Goal: Task Accomplishment & Management: Use online tool/utility

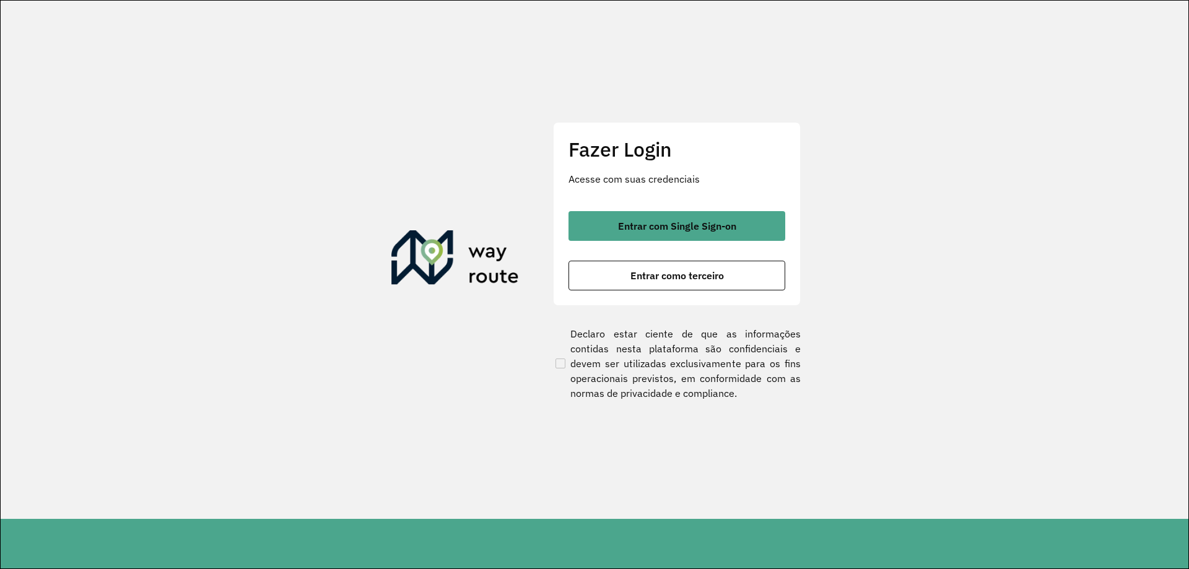
click at [680, 281] on span "Entrar como terceiro" at bounding box center [678, 276] width 94 height 10
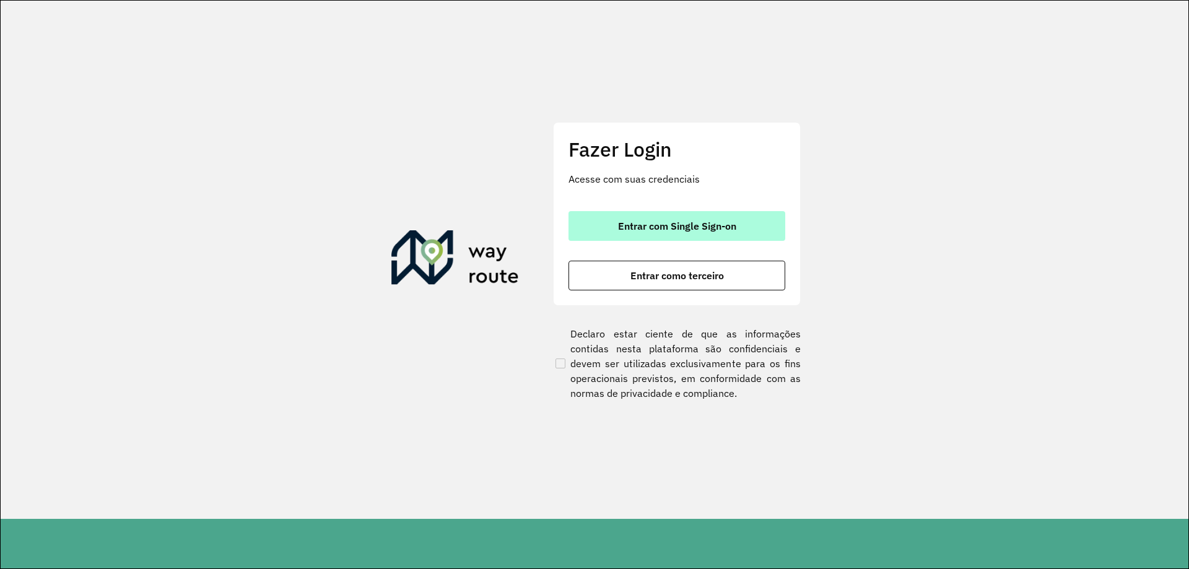
click at [623, 221] on span "Entrar com Single Sign-on" at bounding box center [677, 226] width 118 height 10
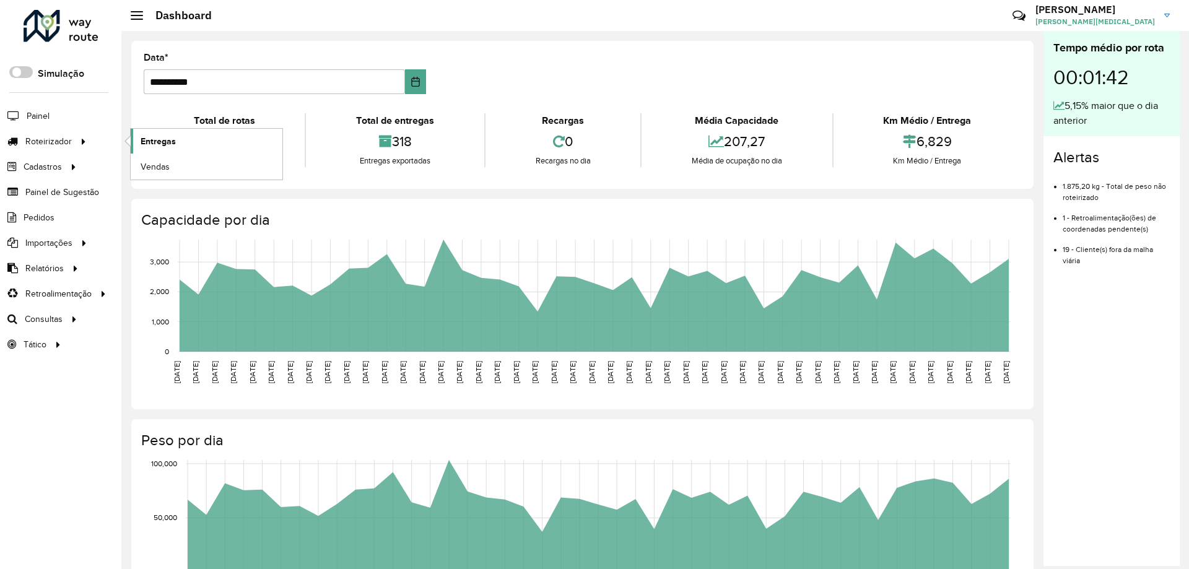
click at [175, 141] on span "Entregas" at bounding box center [158, 141] width 35 height 13
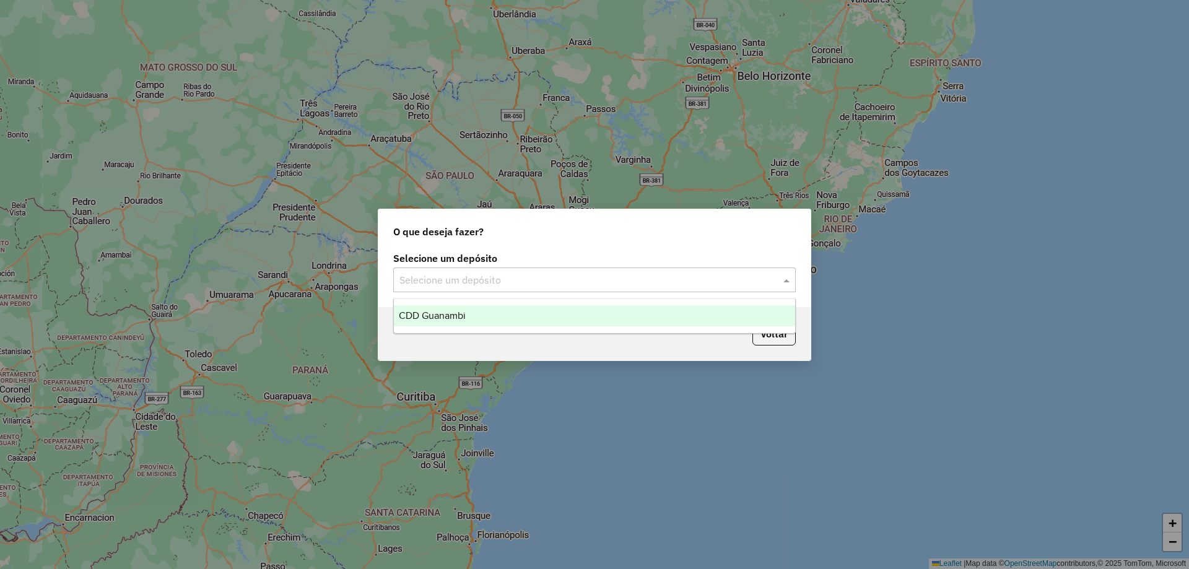
click at [447, 279] on input "text" at bounding box center [582, 280] width 365 height 15
click at [455, 319] on span "CDD Guanambi" at bounding box center [432, 315] width 67 height 11
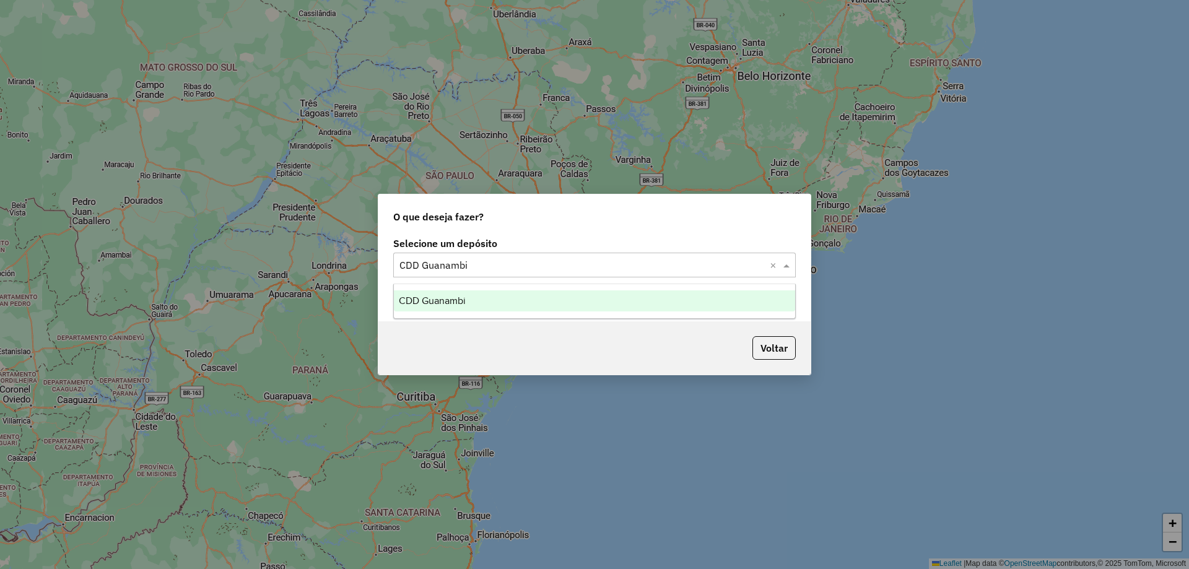
click at [584, 264] on input "text" at bounding box center [582, 265] width 365 height 15
click at [582, 264] on input "text" at bounding box center [582, 265] width 365 height 15
click at [572, 297] on div "CDD Guanambi" at bounding box center [594, 300] width 401 height 21
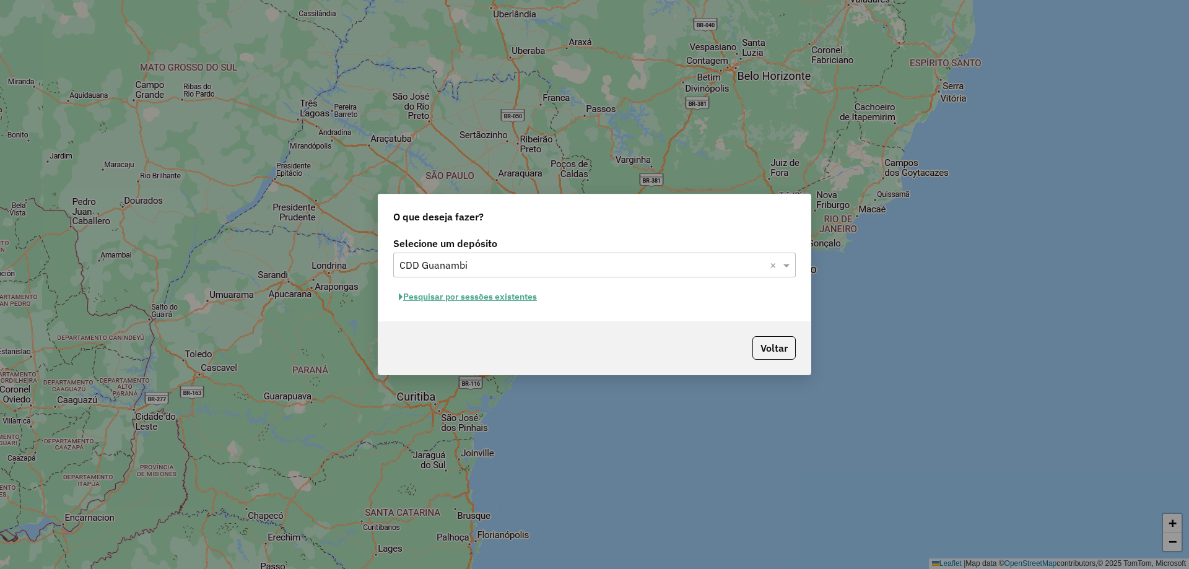
click at [474, 294] on button "Pesquisar por sessões existentes" at bounding box center [467, 296] width 149 height 19
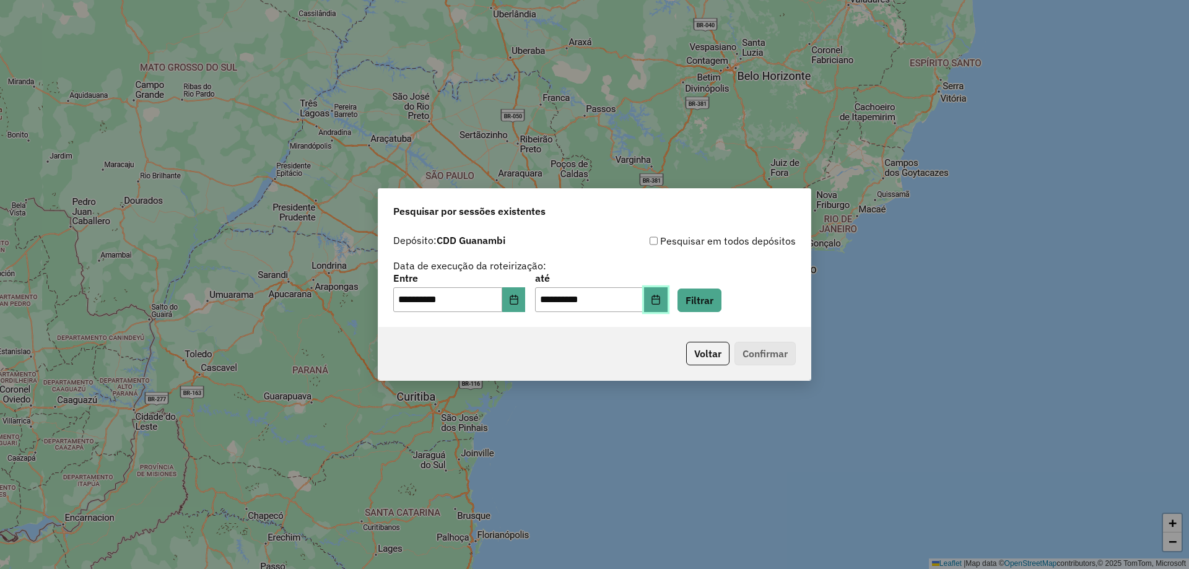
click at [668, 305] on button "Choose Date" at bounding box center [656, 299] width 24 height 25
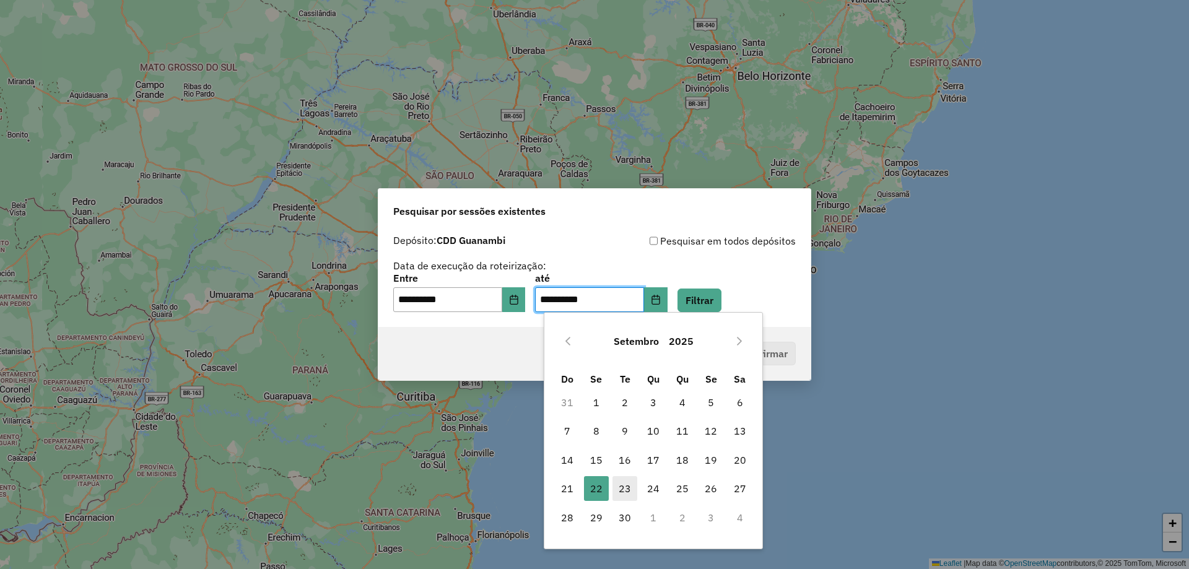
click at [616, 484] on span "23" at bounding box center [625, 488] width 25 height 25
type input "**********"
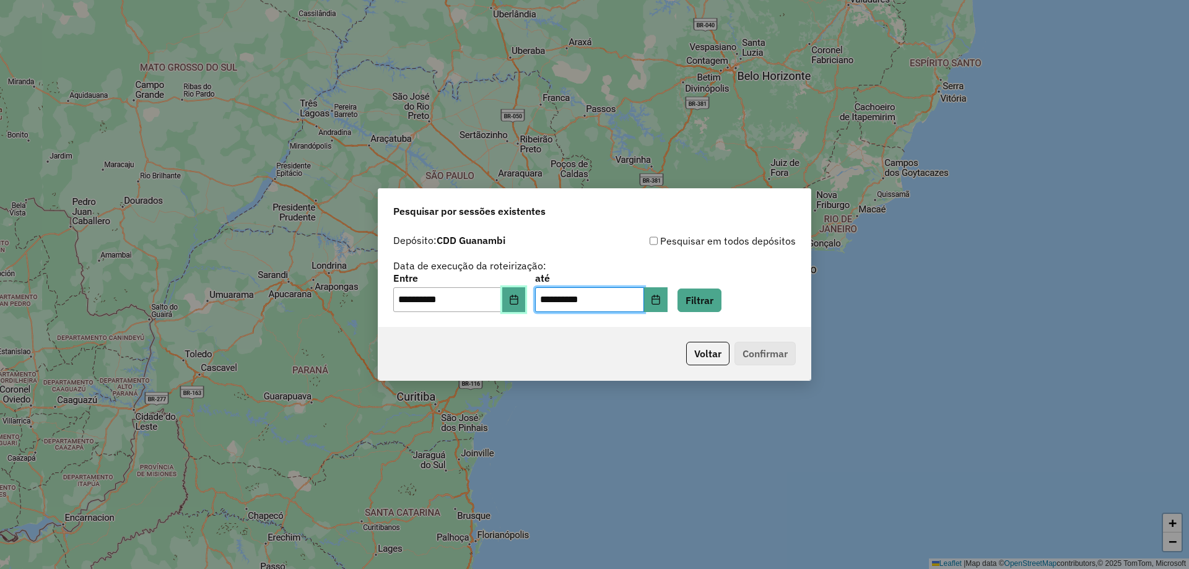
click at [517, 303] on icon "Choose Date" at bounding box center [514, 300] width 10 height 10
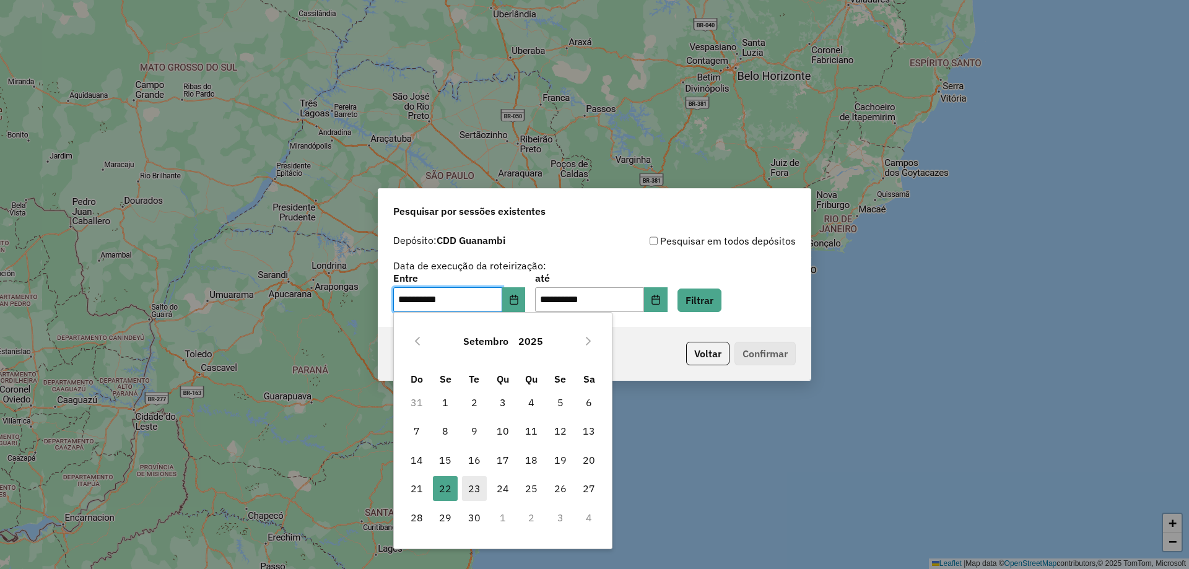
click at [468, 494] on span "23" at bounding box center [474, 488] width 25 height 25
type input "**********"
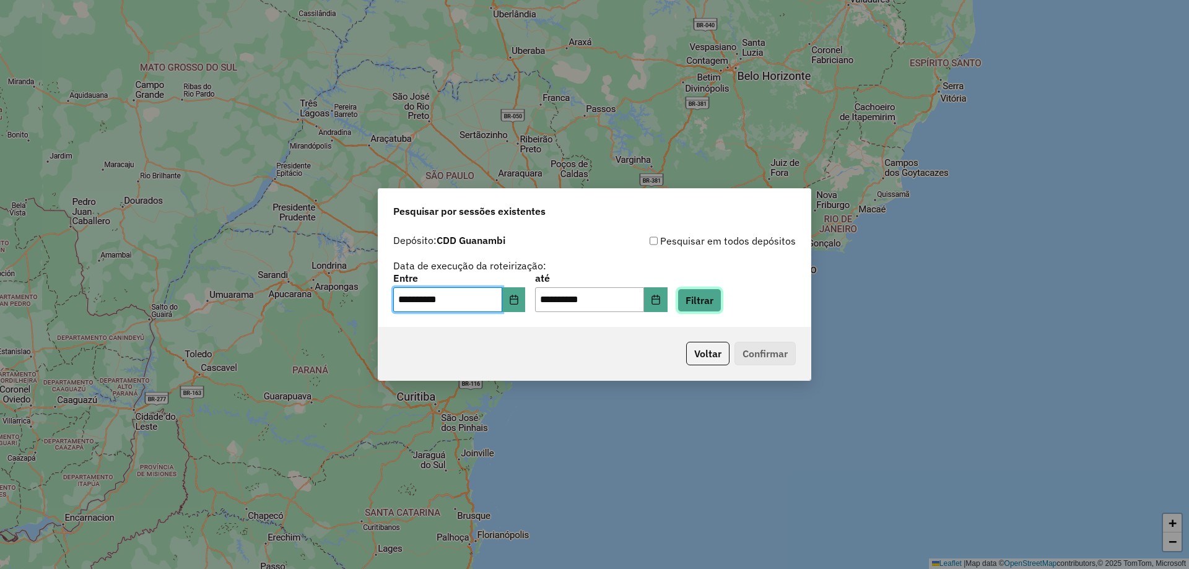
click at [720, 302] on button "Filtrar" at bounding box center [700, 301] width 44 height 24
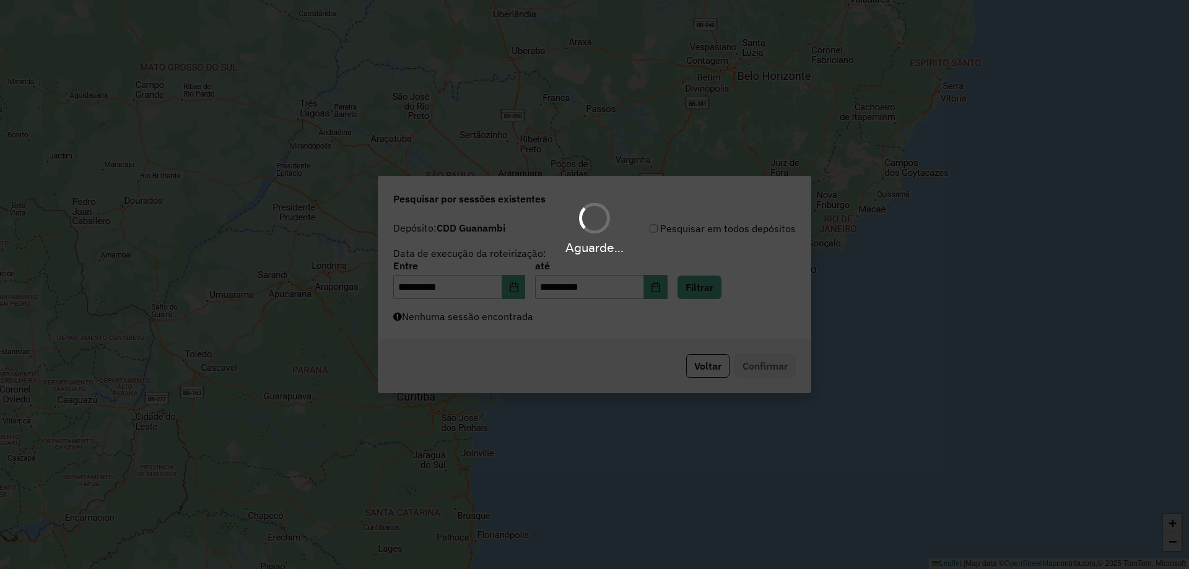
click at [544, 325] on div "Aguarde..." at bounding box center [594, 284] width 1189 height 569
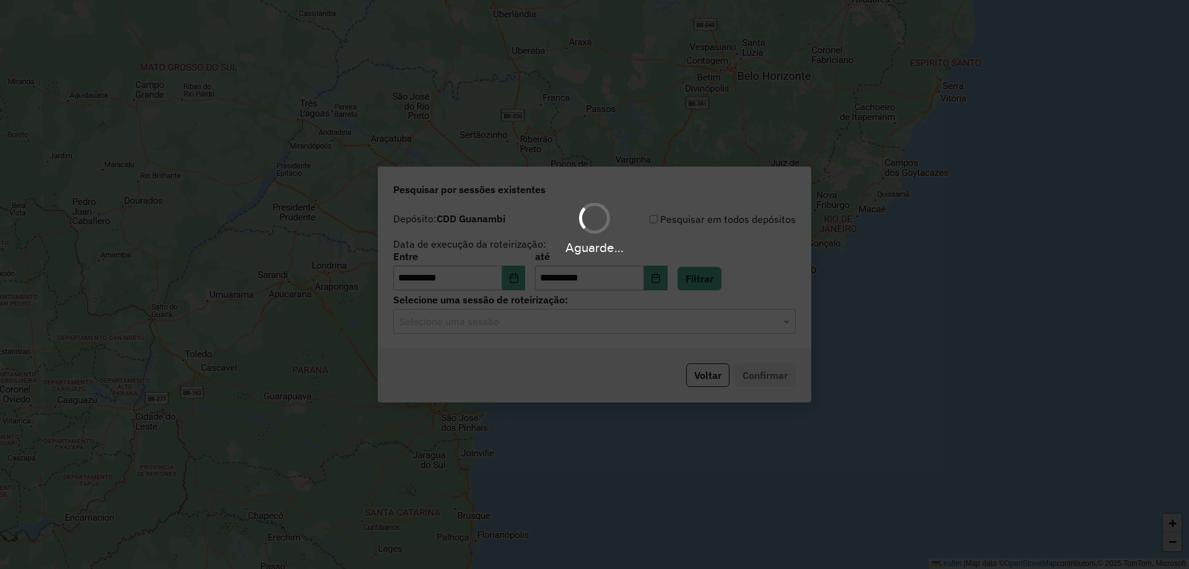
click at [575, 325] on div "Aguarde..." at bounding box center [594, 284] width 1189 height 569
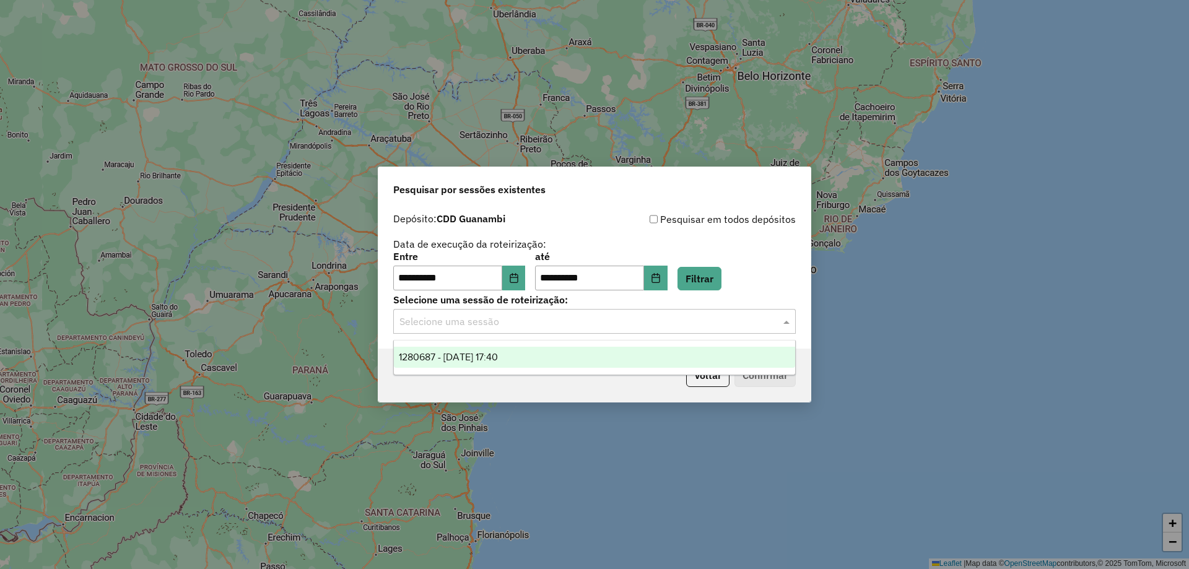
click at [556, 328] on input "text" at bounding box center [582, 322] width 365 height 15
click at [556, 360] on div "1280687 - 23/09/2025 17:40" at bounding box center [594, 357] width 401 height 21
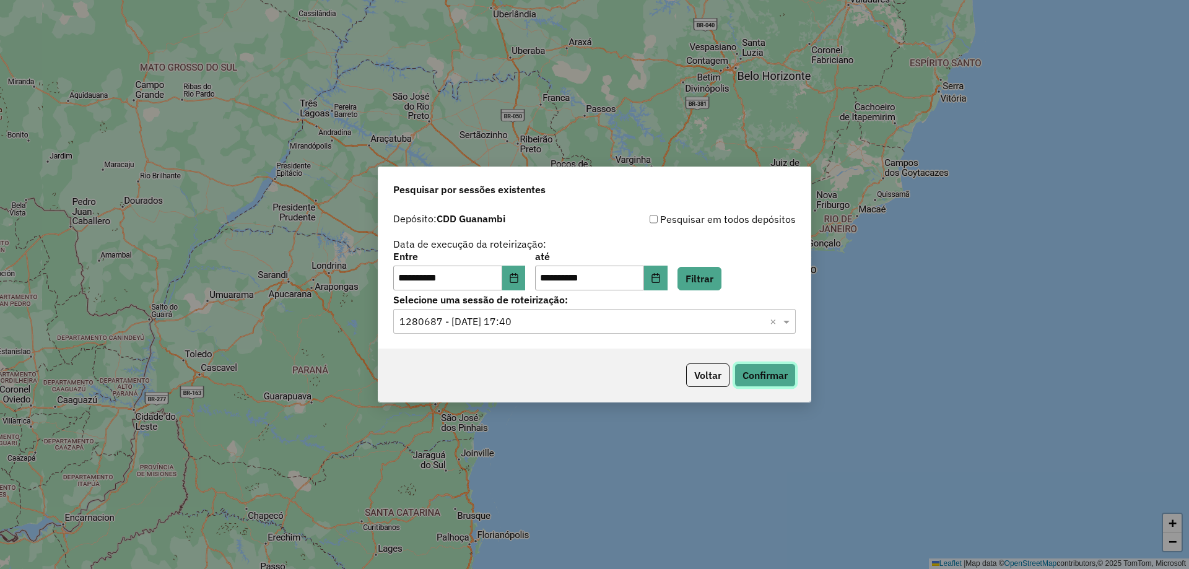
click at [775, 373] on button "Confirmar" at bounding box center [765, 376] width 61 height 24
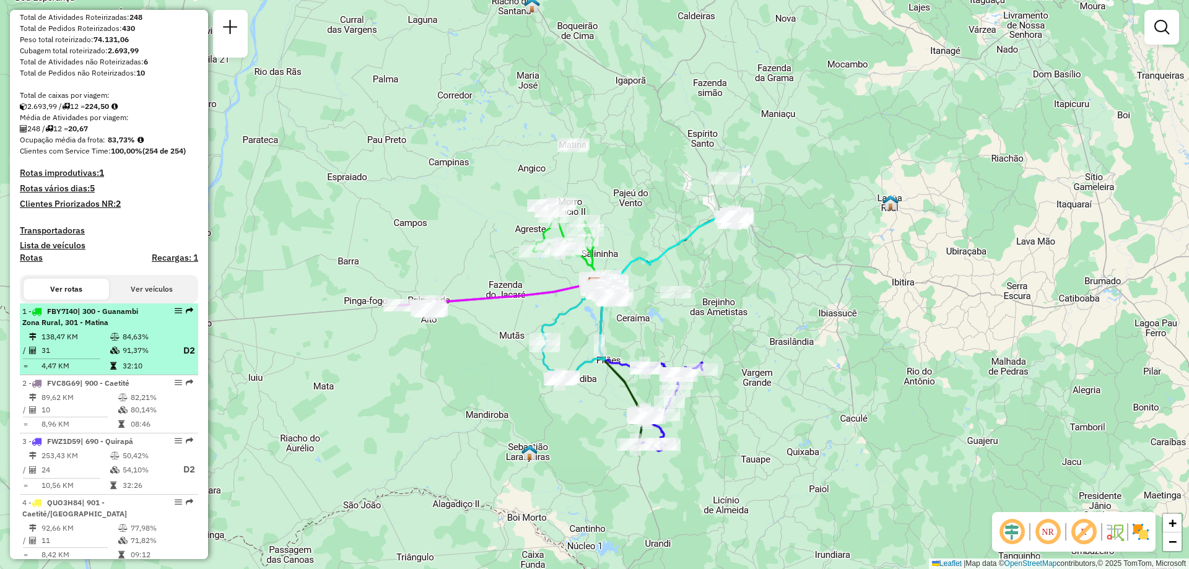
scroll to position [248, 0]
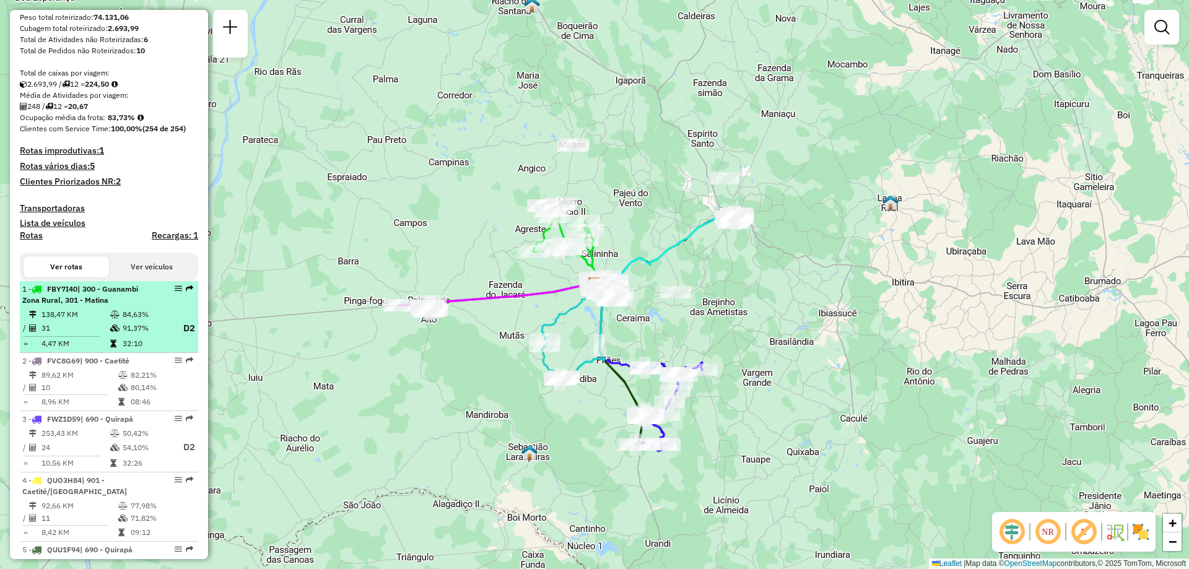
click at [82, 336] on td "31" at bounding box center [75, 328] width 69 height 15
select select "**********"
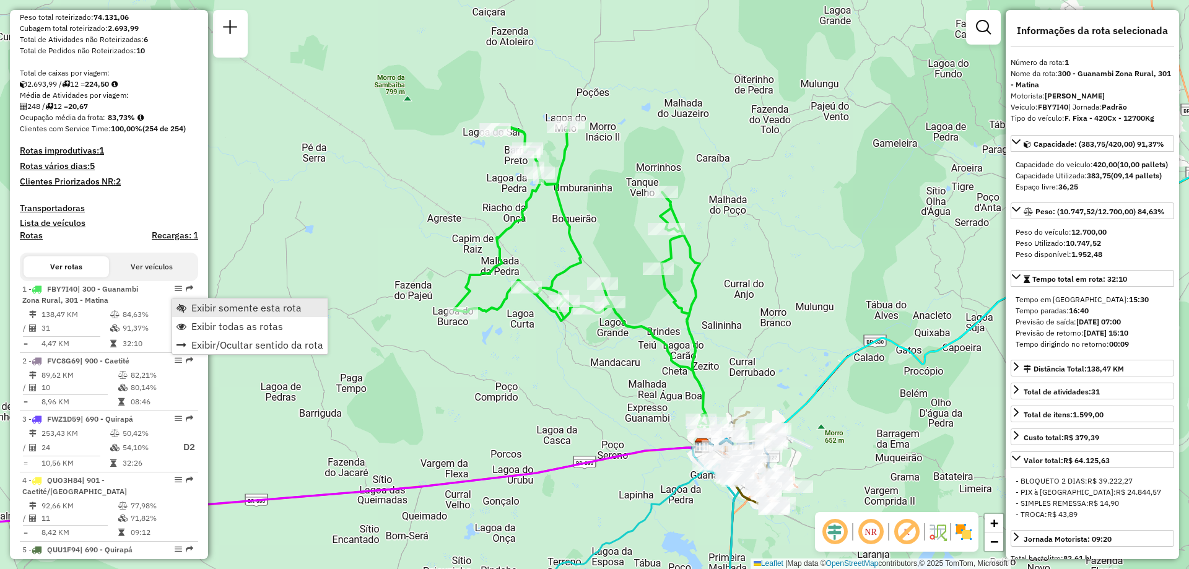
click at [205, 305] on span "Exibir somente esta rota" at bounding box center [246, 308] width 110 height 10
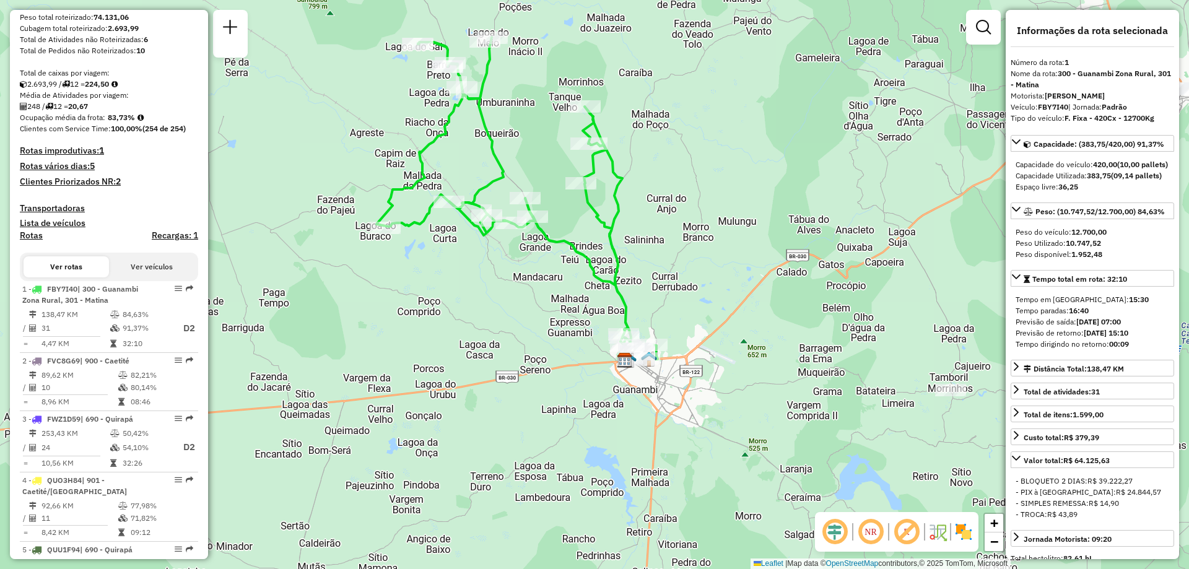
drag, startPoint x: 587, startPoint y: 401, endPoint x: 559, endPoint y: 316, distance: 89.1
click at [558, 318] on div "Janela de atendimento Grade de atendimento Capacidade Transportadoras Veículos …" at bounding box center [594, 284] width 1189 height 569
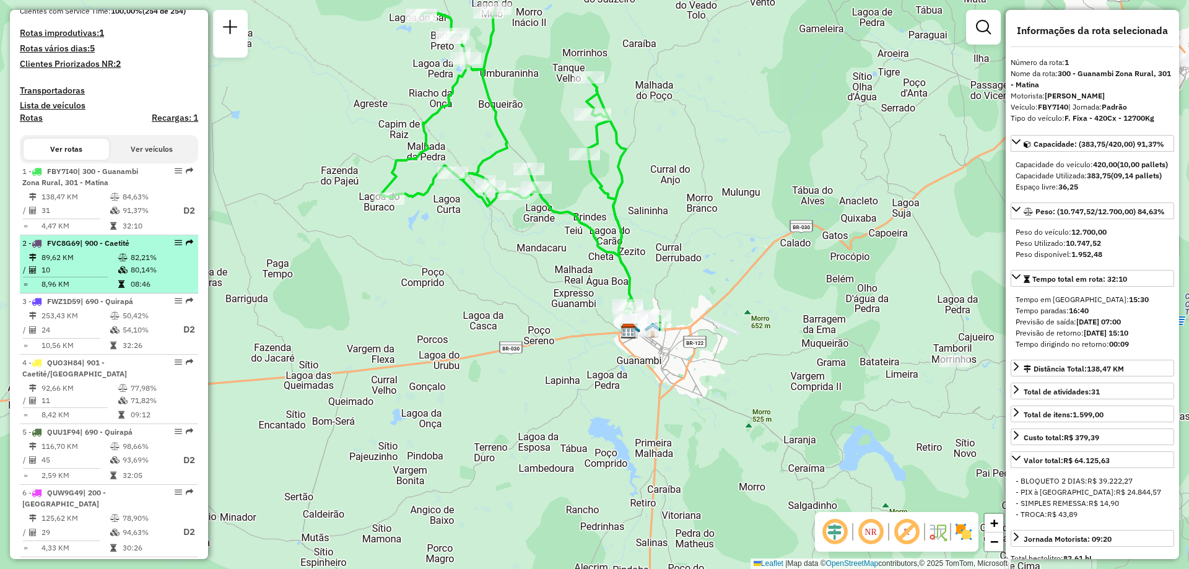
scroll to position [372, 0]
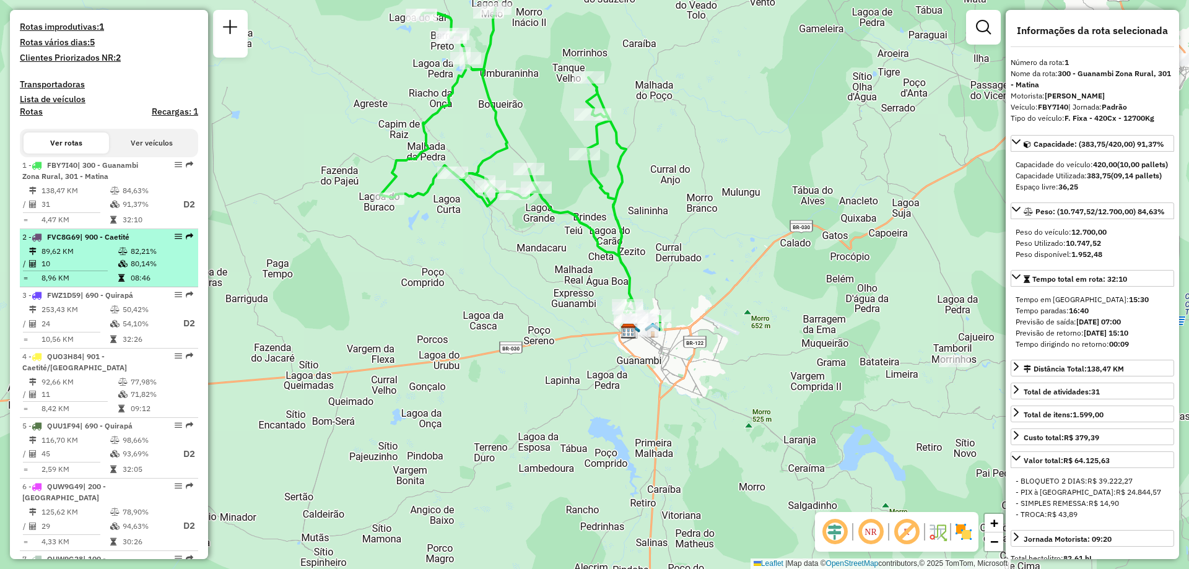
click at [107, 270] on td "10" at bounding box center [79, 264] width 77 height 12
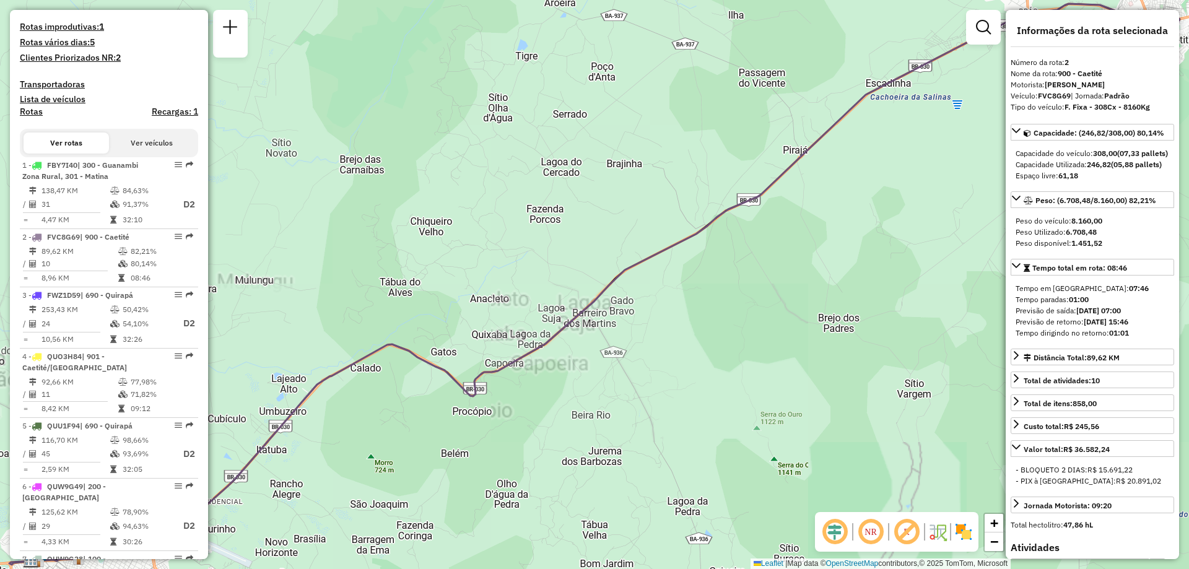
drag, startPoint x: 481, startPoint y: 326, endPoint x: 251, endPoint y: 352, distance: 230.7
click at [284, 351] on div "Janela de atendimento Grade de atendimento Capacidade Transportadoras Veículos …" at bounding box center [594, 284] width 1189 height 569
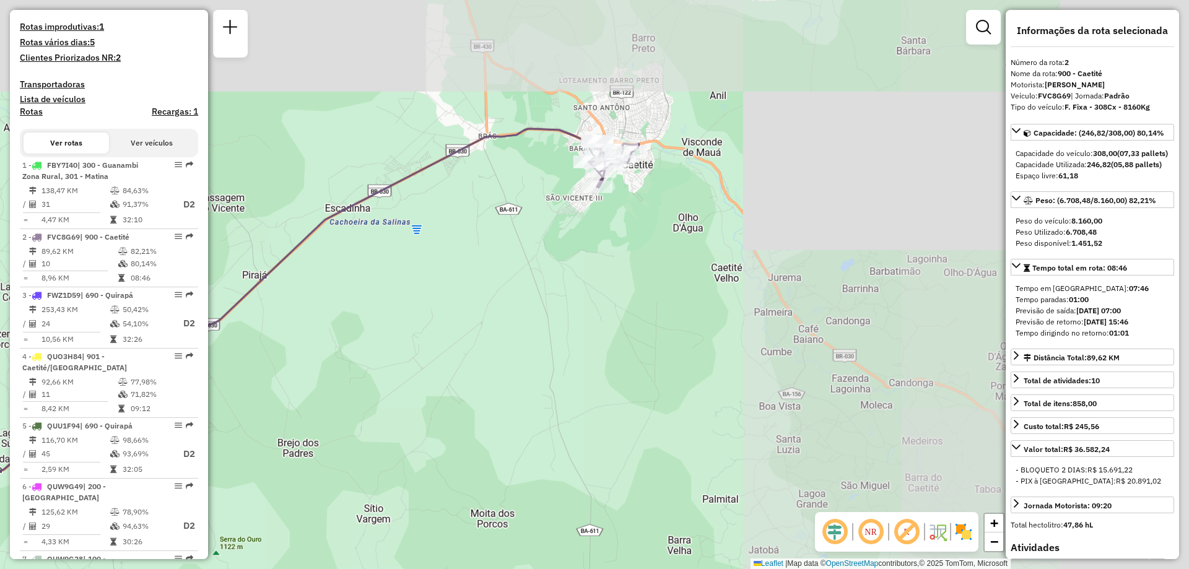
drag, startPoint x: 508, startPoint y: 293, endPoint x: 508, endPoint y: 342, distance: 48.9
click at [508, 342] on div "Janela de atendimento Grade de atendimento Capacidade Transportadoras Veículos …" at bounding box center [594, 284] width 1189 height 569
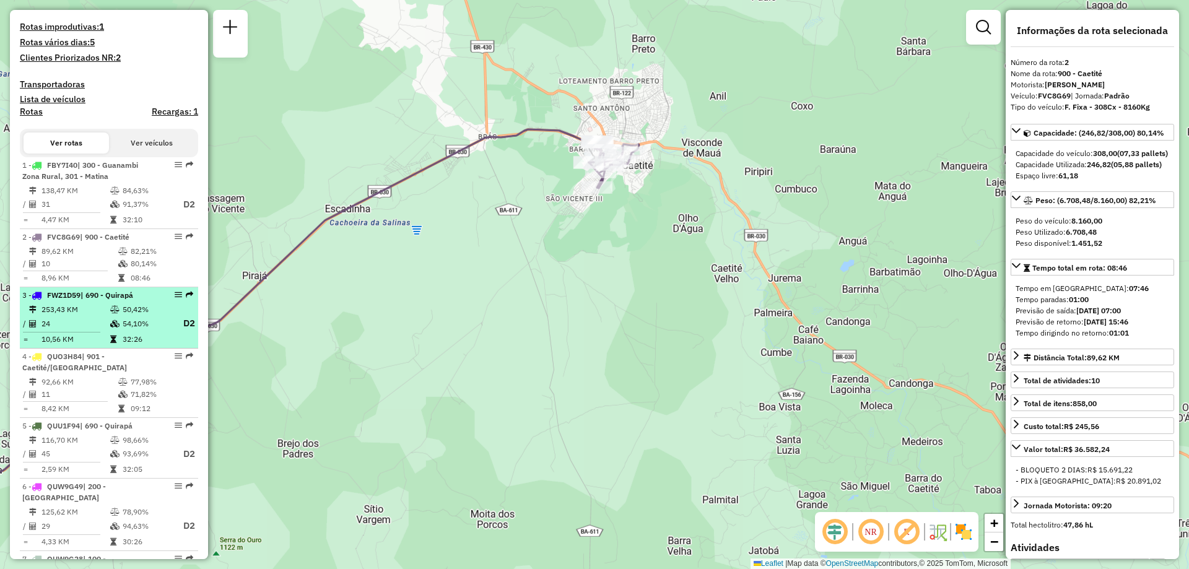
click at [111, 329] on td at bounding box center [116, 323] width 12 height 15
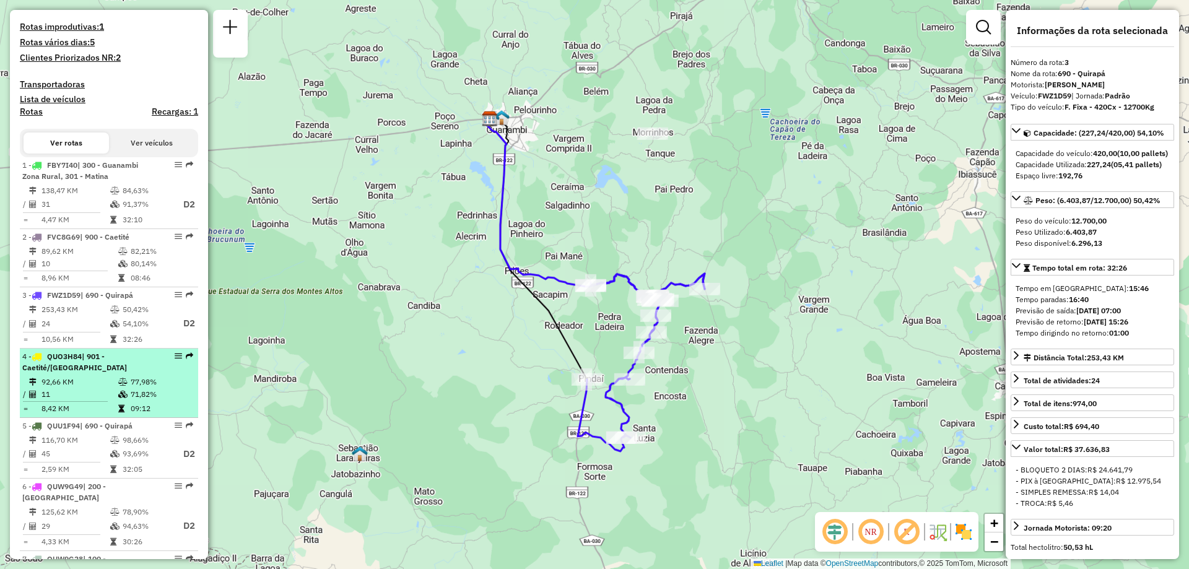
click at [138, 388] on td "77,98%" at bounding box center [161, 382] width 63 height 12
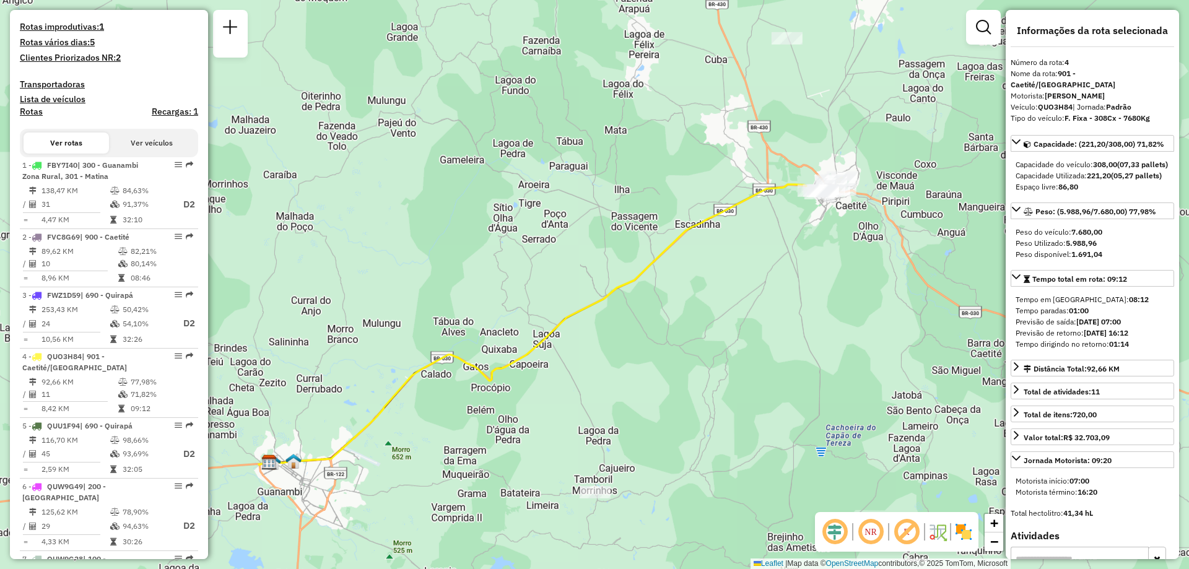
drag, startPoint x: 781, startPoint y: 332, endPoint x: 723, endPoint y: 360, distance: 64.0
click at [725, 360] on div "Janela de atendimento Grade de atendimento Capacidade Transportadoras Veículos …" at bounding box center [594, 284] width 1189 height 569
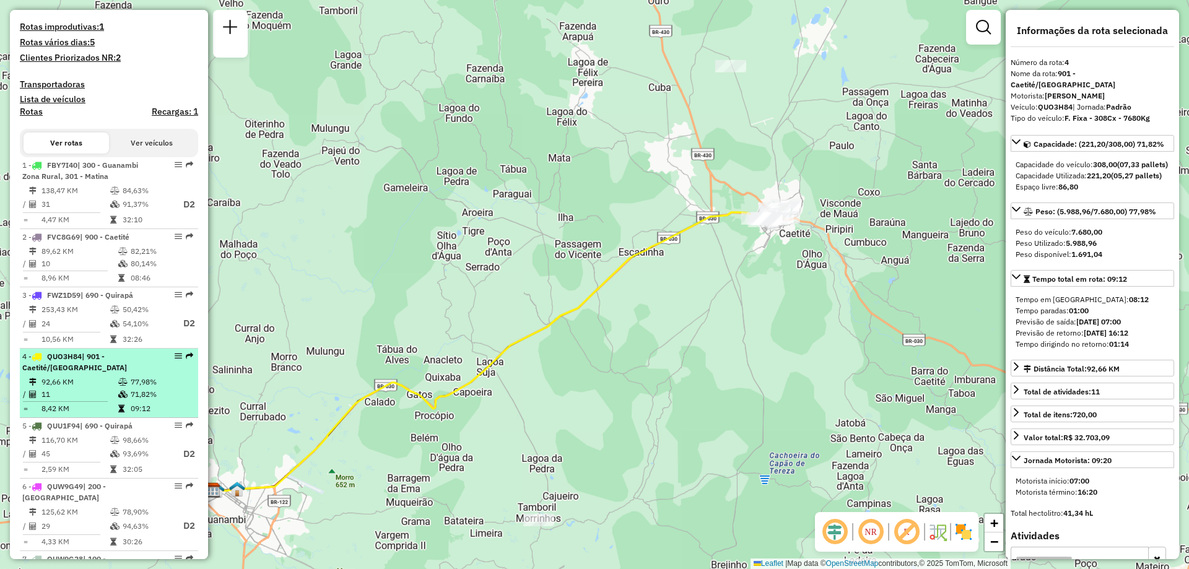
click at [89, 372] on span "| 901 - Caetité/[GEOGRAPHIC_DATA]" at bounding box center [74, 362] width 105 height 20
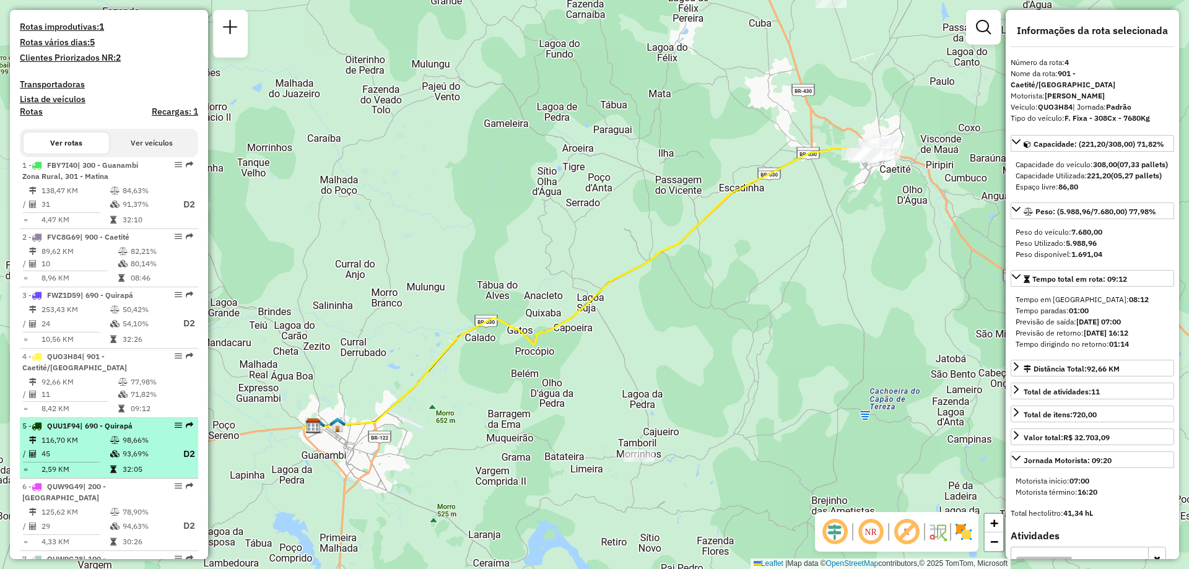
click at [89, 447] on td "116,70 KM" at bounding box center [75, 440] width 69 height 12
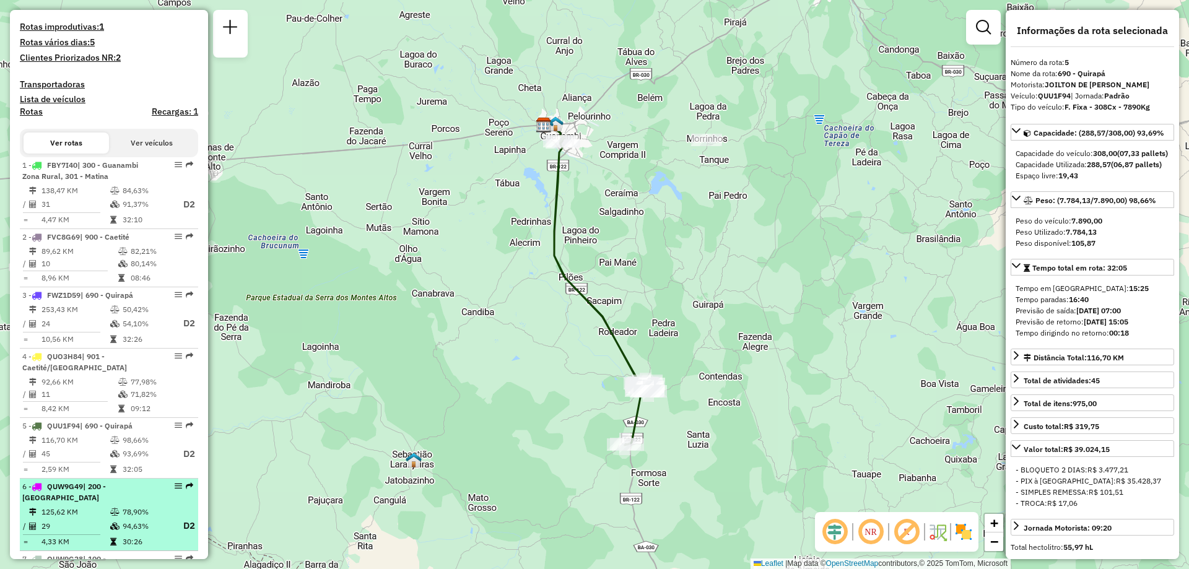
click at [75, 504] on div "6 - QUW9G49 | 200 - [GEOGRAPHIC_DATA]" at bounding box center [87, 492] width 131 height 22
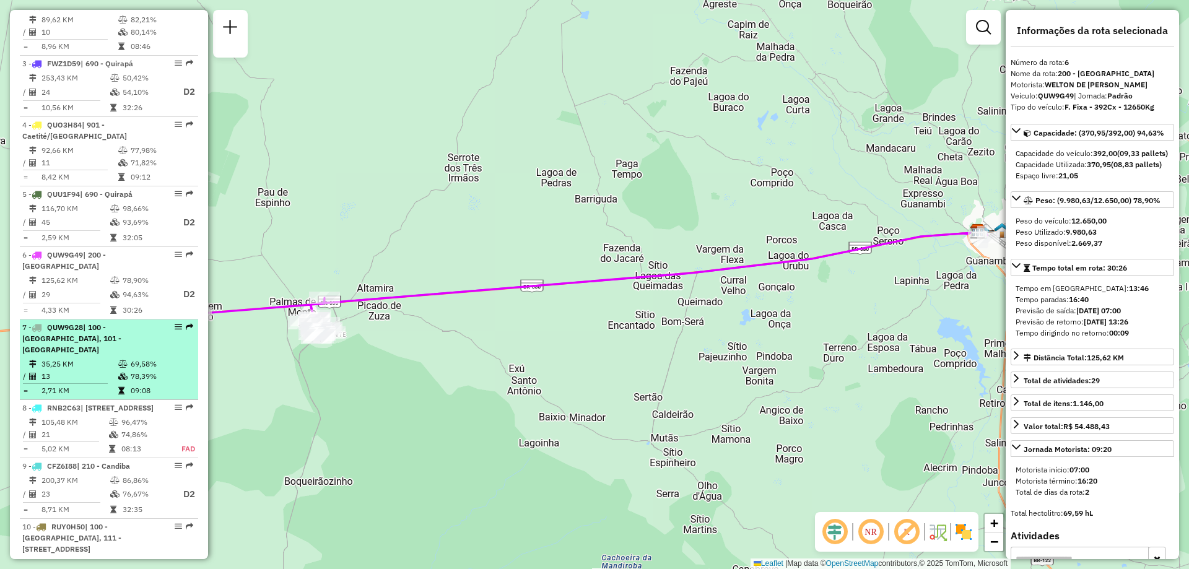
scroll to position [619, 0]
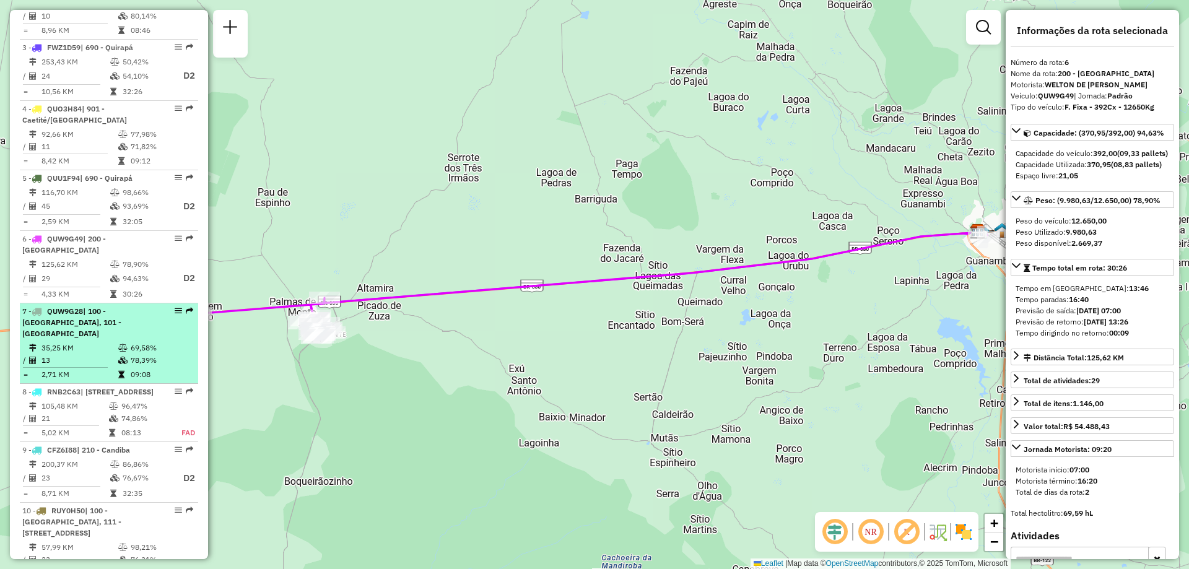
click at [70, 339] on div "7 - QUW9G28 | 100 - [GEOGRAPHIC_DATA], 101 - [GEOGRAPHIC_DATA]" at bounding box center [87, 322] width 131 height 33
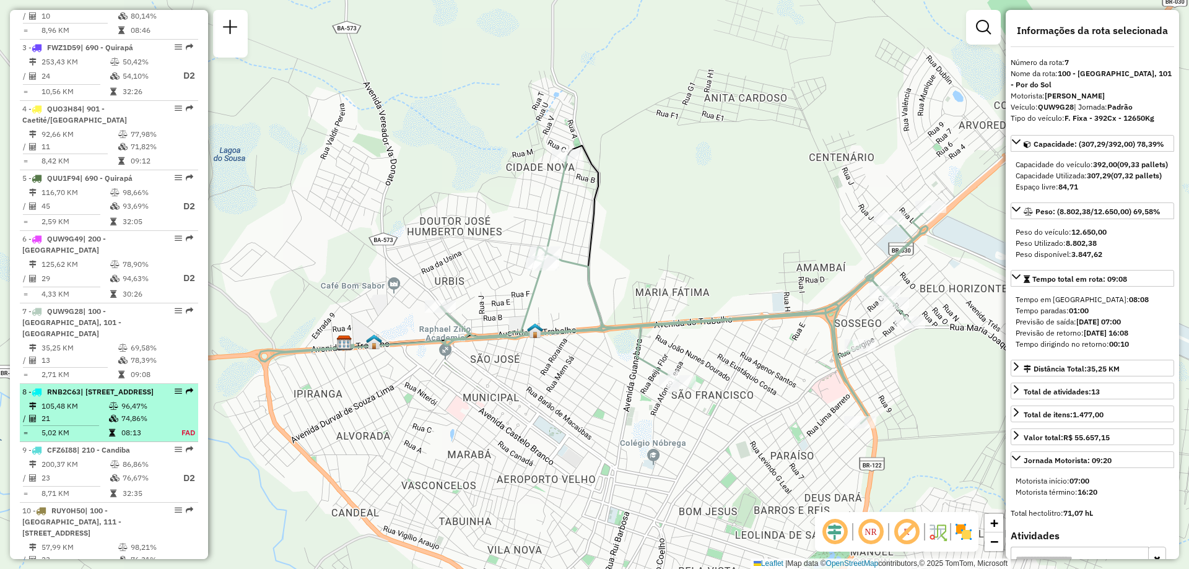
click at [69, 425] on td "21" at bounding box center [75, 419] width 68 height 12
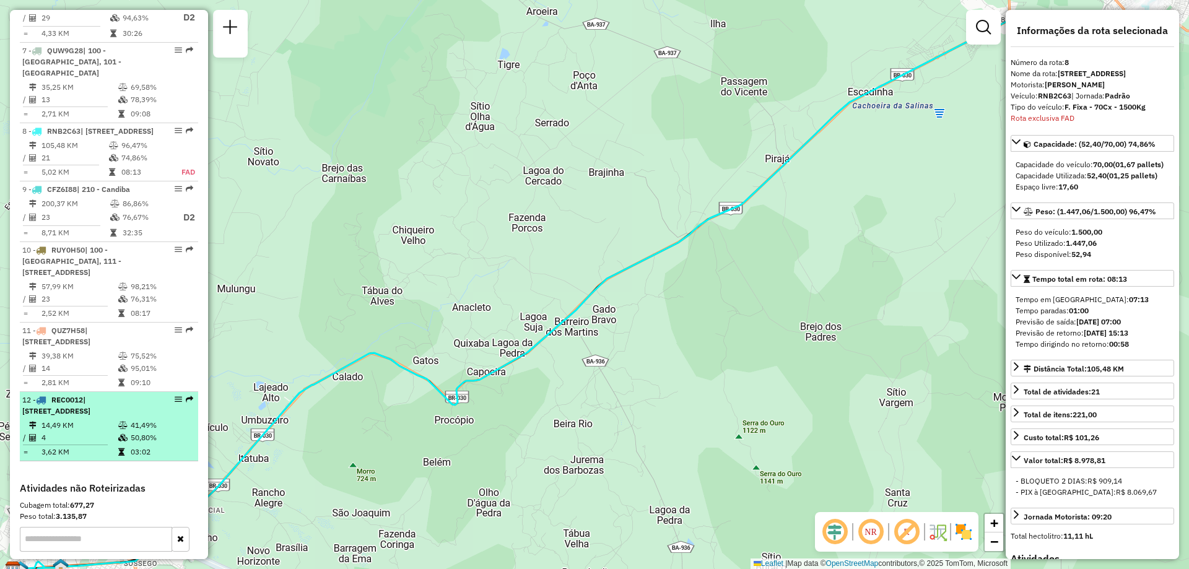
scroll to position [993, 0]
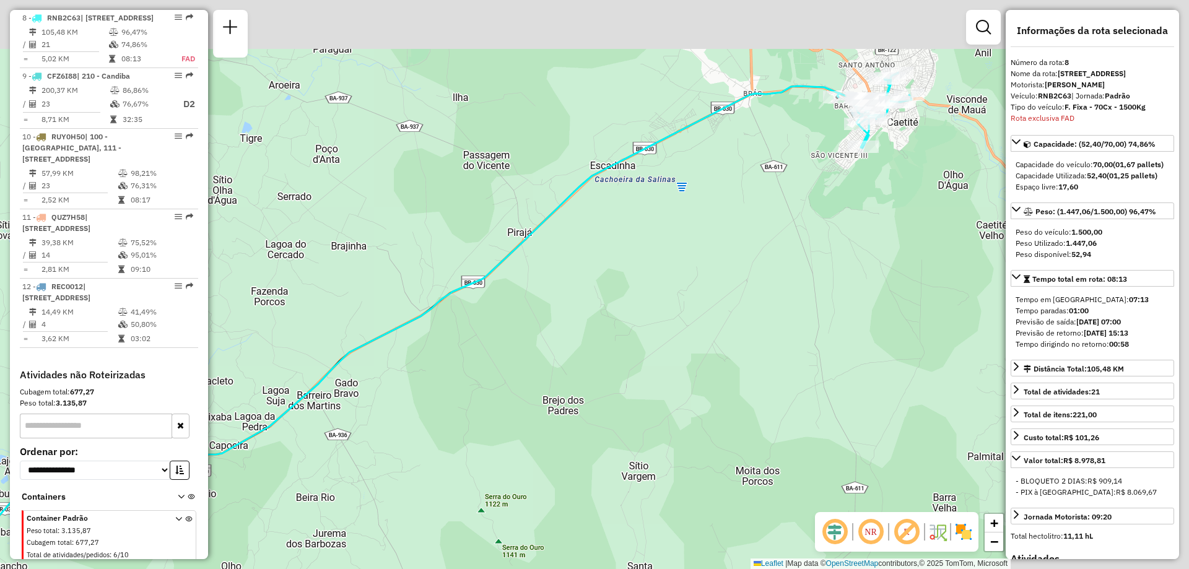
drag, startPoint x: 616, startPoint y: 279, endPoint x: 488, endPoint y: 288, distance: 127.9
click at [492, 288] on div "Janela de atendimento Grade de atendimento Capacidade Transportadoras Veículos …" at bounding box center [594, 284] width 1189 height 569
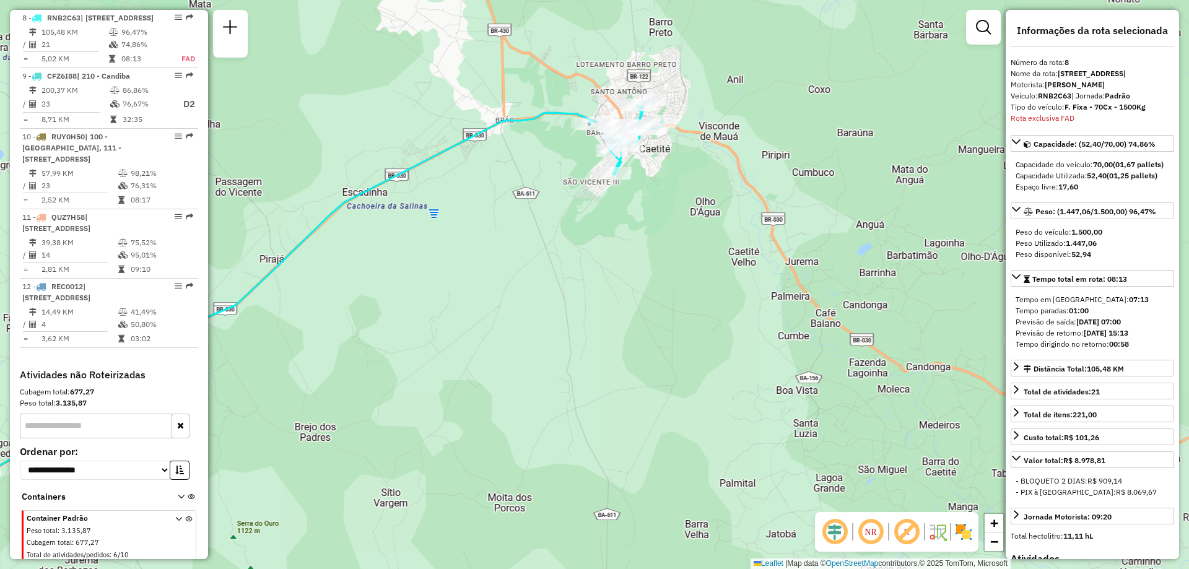
drag, startPoint x: 618, startPoint y: 247, endPoint x: 611, endPoint y: 273, distance: 27.3
click at [611, 273] on div "Janela de atendimento Grade de atendimento Capacidade Transportadoras Veículos …" at bounding box center [594, 284] width 1189 height 569
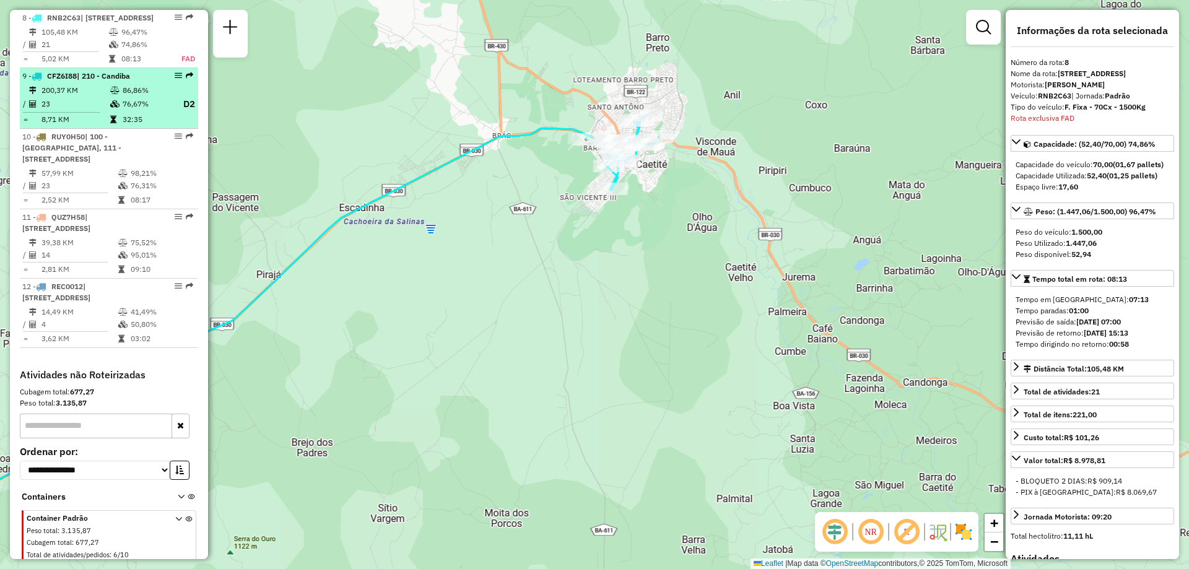
click at [112, 108] on icon at bounding box center [114, 103] width 9 height 7
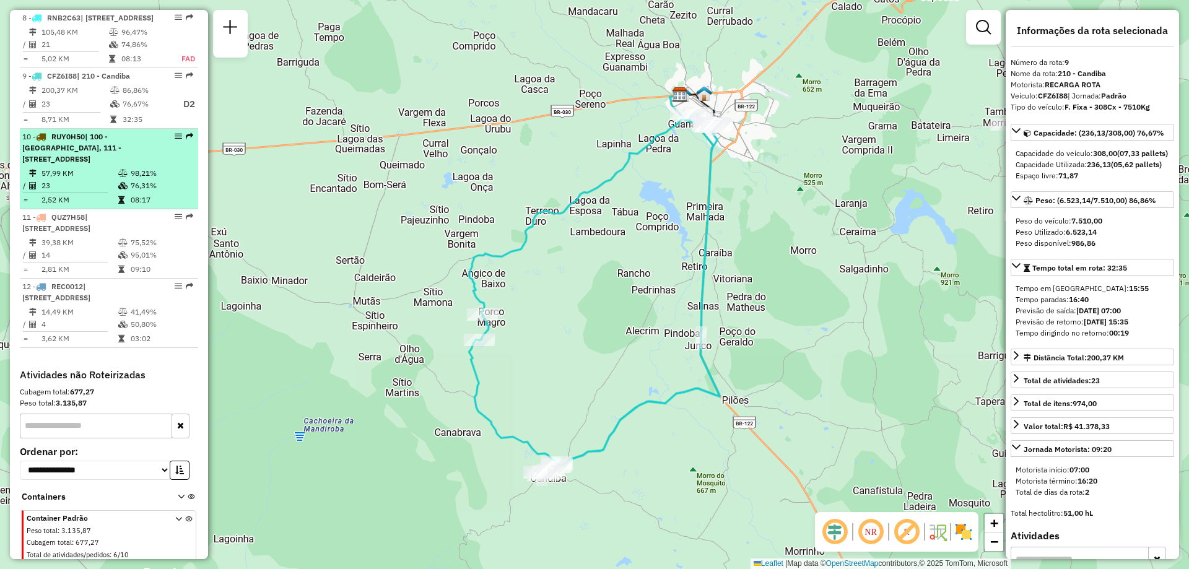
click at [72, 157] on span "| 100 - [GEOGRAPHIC_DATA], 111 - [STREET_ADDRESS]" at bounding box center [71, 148] width 99 height 32
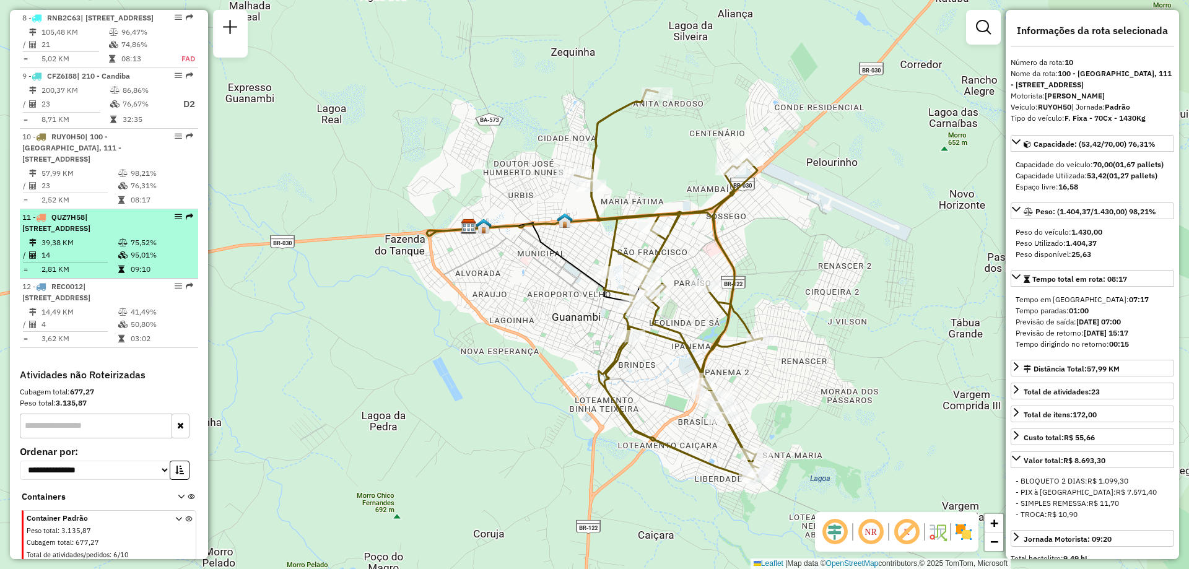
click at [57, 234] on div "11 - QUZ7H58 | 120 - [GEOGRAPHIC_DATA], 910 - Centro" at bounding box center [87, 223] width 131 height 22
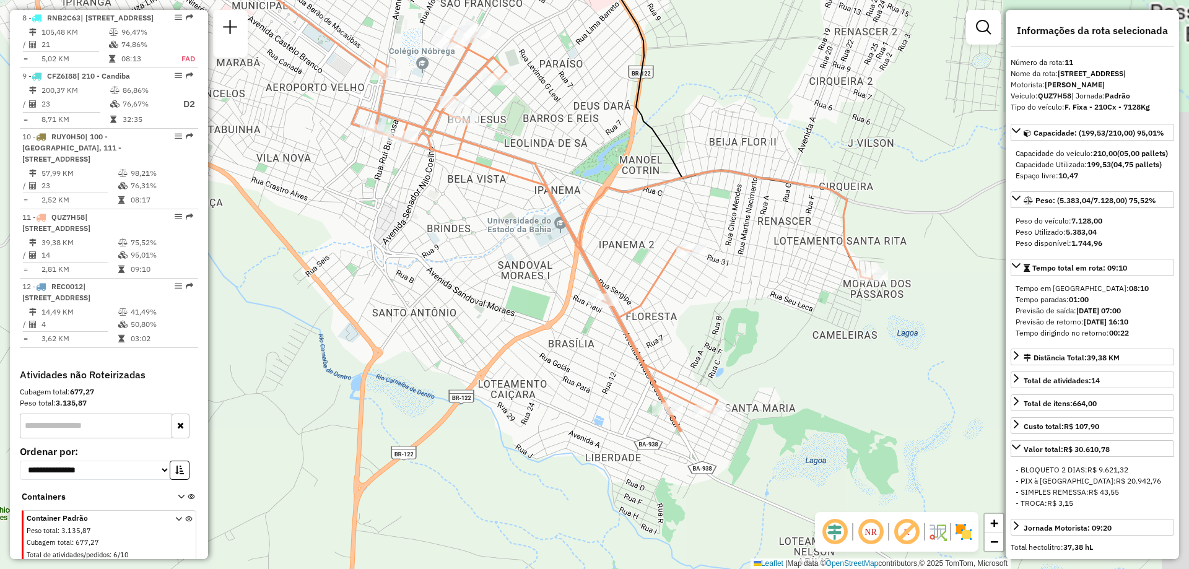
drag, startPoint x: 818, startPoint y: 281, endPoint x: 673, endPoint y: 168, distance: 183.2
click at [673, 168] on icon at bounding box center [492, 96] width 759 height 367
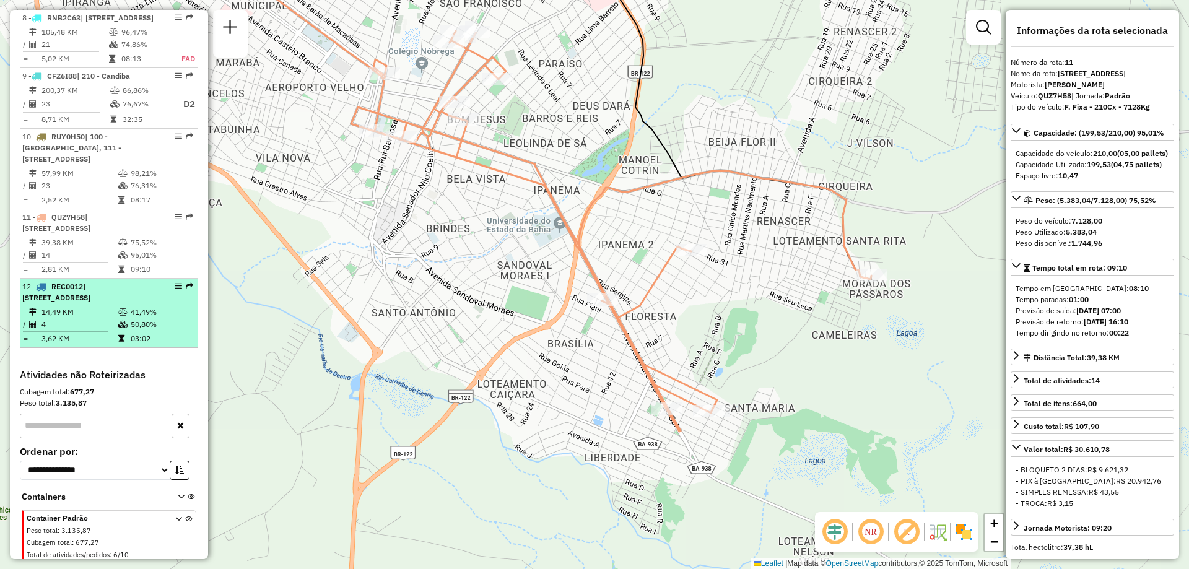
click at [88, 303] on div "12 - REC0012 | 111 - [GEOGRAPHIC_DATA], 910 - Centro" at bounding box center [87, 292] width 131 height 22
